Goal: Task Accomplishment & Management: Use online tool/utility

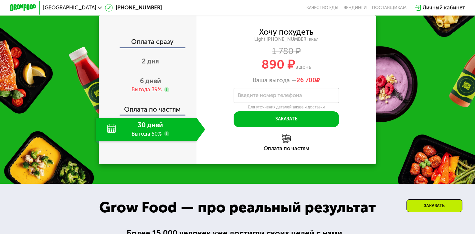
scroll to position [681, 0]
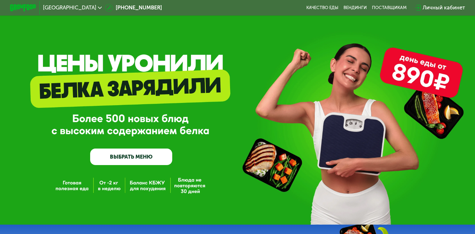
click at [57, 11] on div "[GEOGRAPHIC_DATA]" at bounding box center [73, 8] width 66 height 12
click at [63, 8] on div "[GEOGRAPHIC_DATA]" at bounding box center [72, 7] width 59 height 5
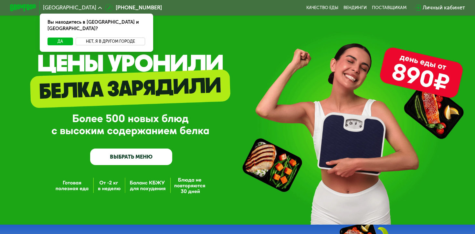
click at [90, 38] on button "Нет, я в другом городе" at bounding box center [111, 42] width 70 height 8
